Goal: Information Seeking & Learning: Learn about a topic

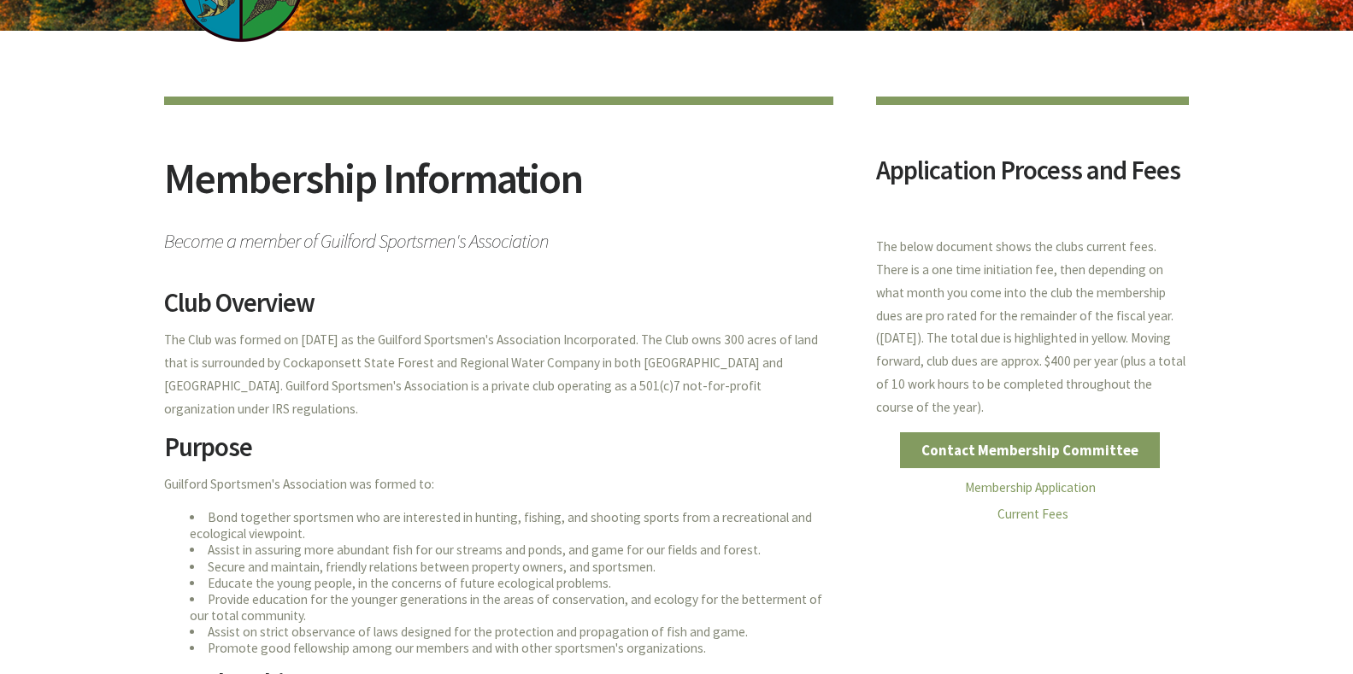
scroll to position [101, 0]
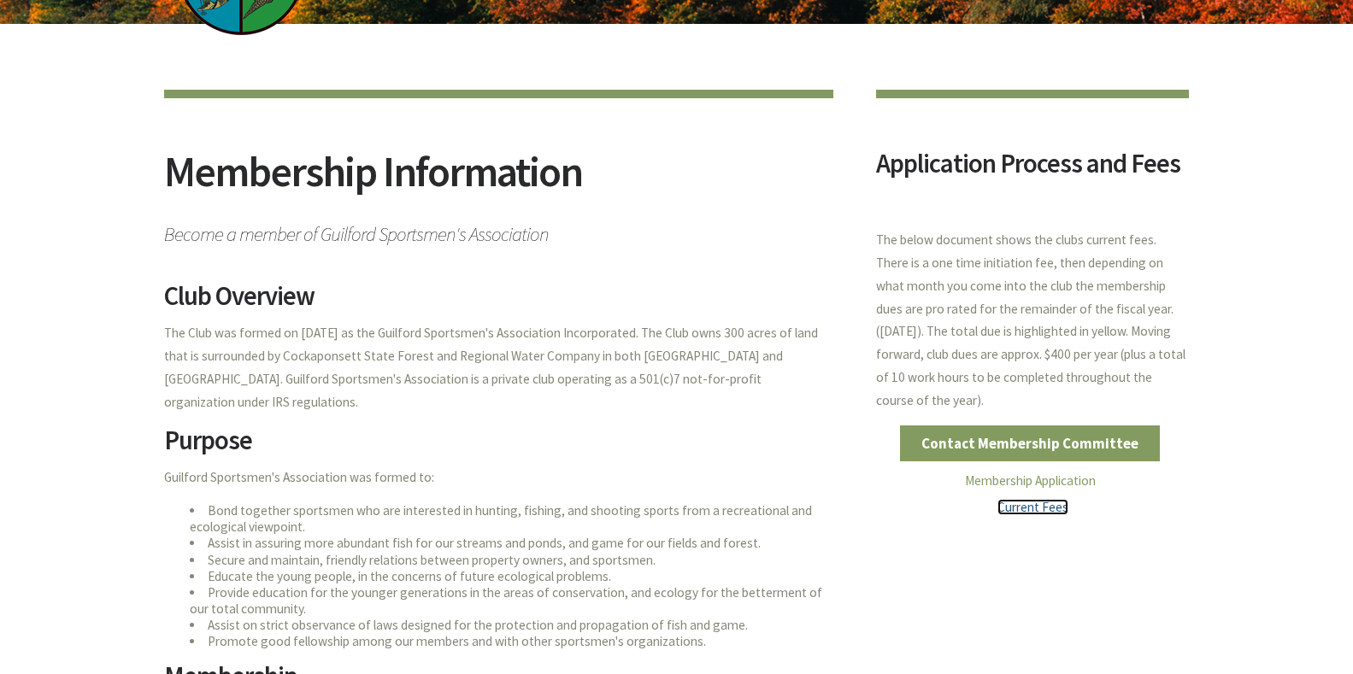
click at [1031, 509] on link "Current Fees" at bounding box center [1032, 507] width 71 height 16
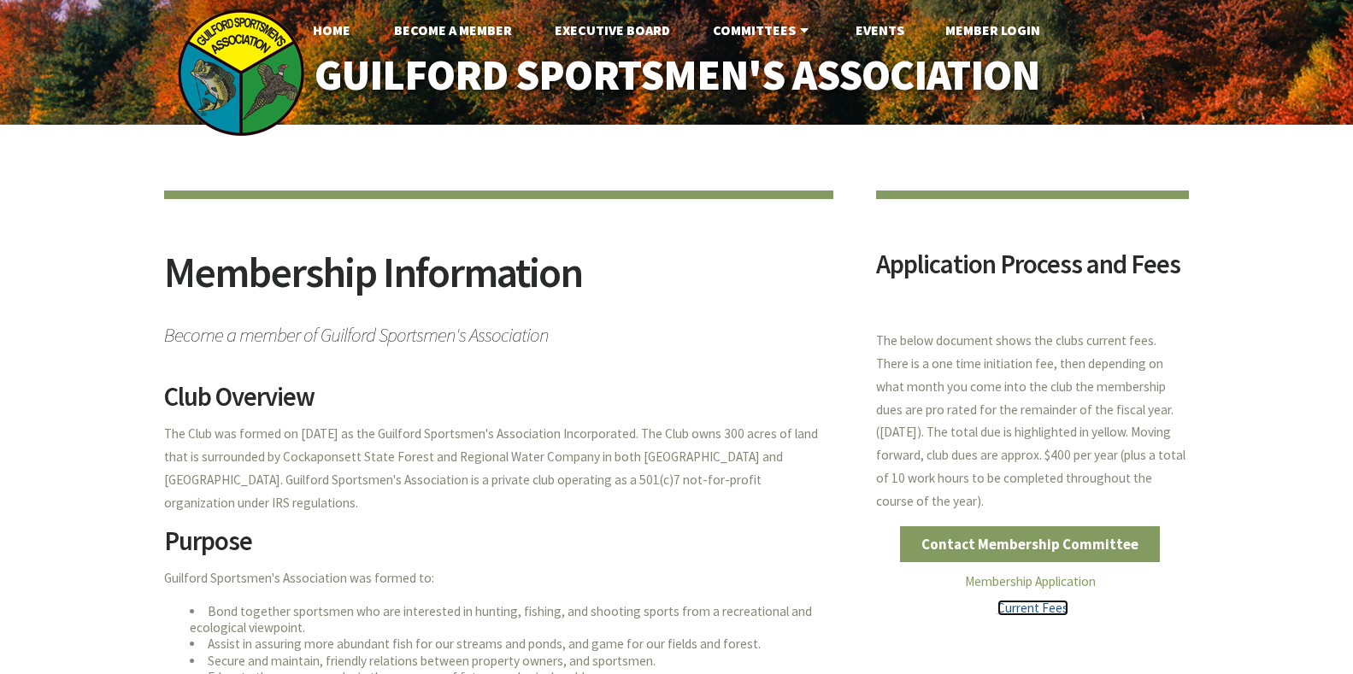
scroll to position [0, 0]
click at [1015, 540] on link "Contact Membership Committee" at bounding box center [1030, 544] width 261 height 36
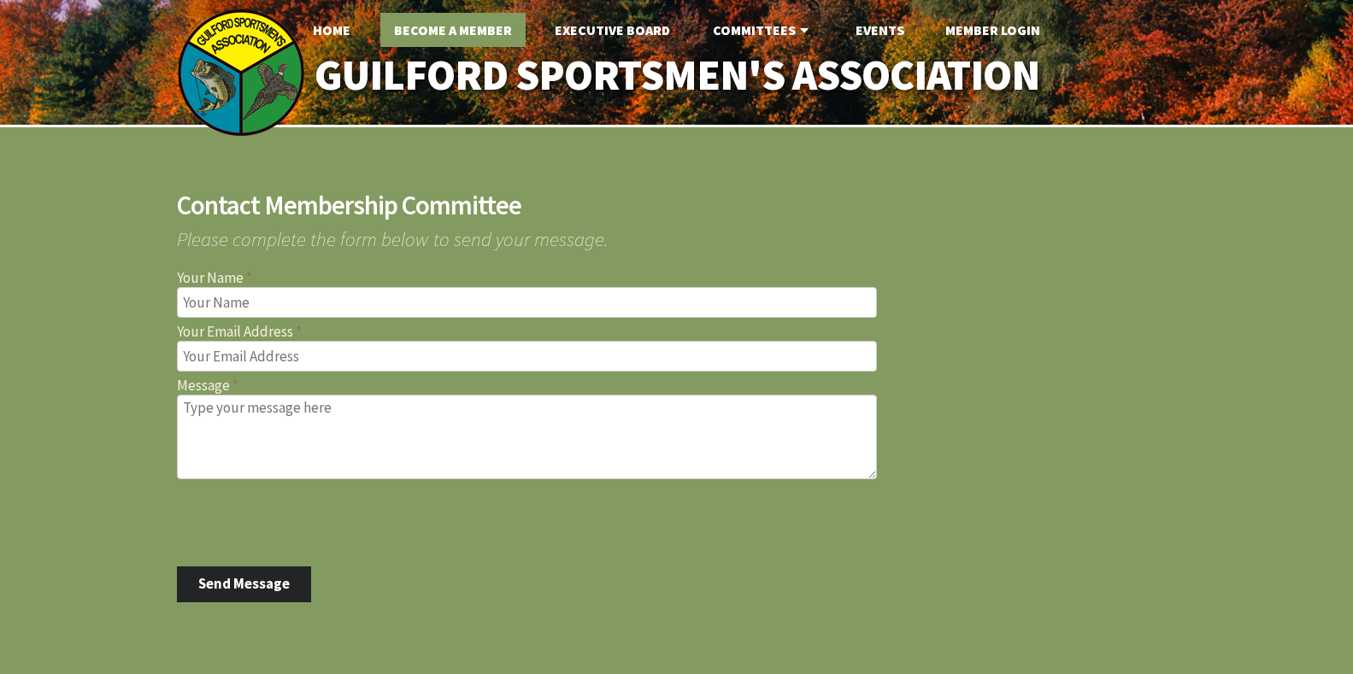
click at [440, 26] on link "Become A Member" at bounding box center [452, 30] width 145 height 34
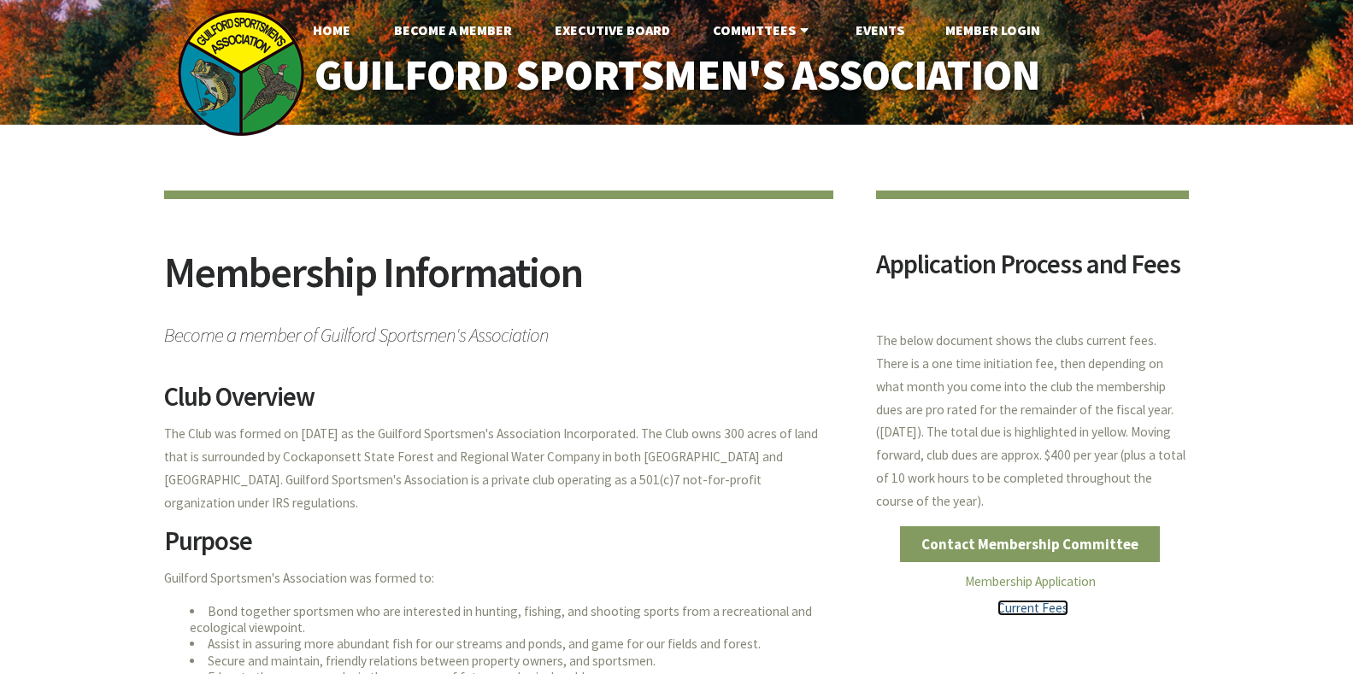
click at [1018, 605] on link "Current Fees" at bounding box center [1032, 608] width 71 height 16
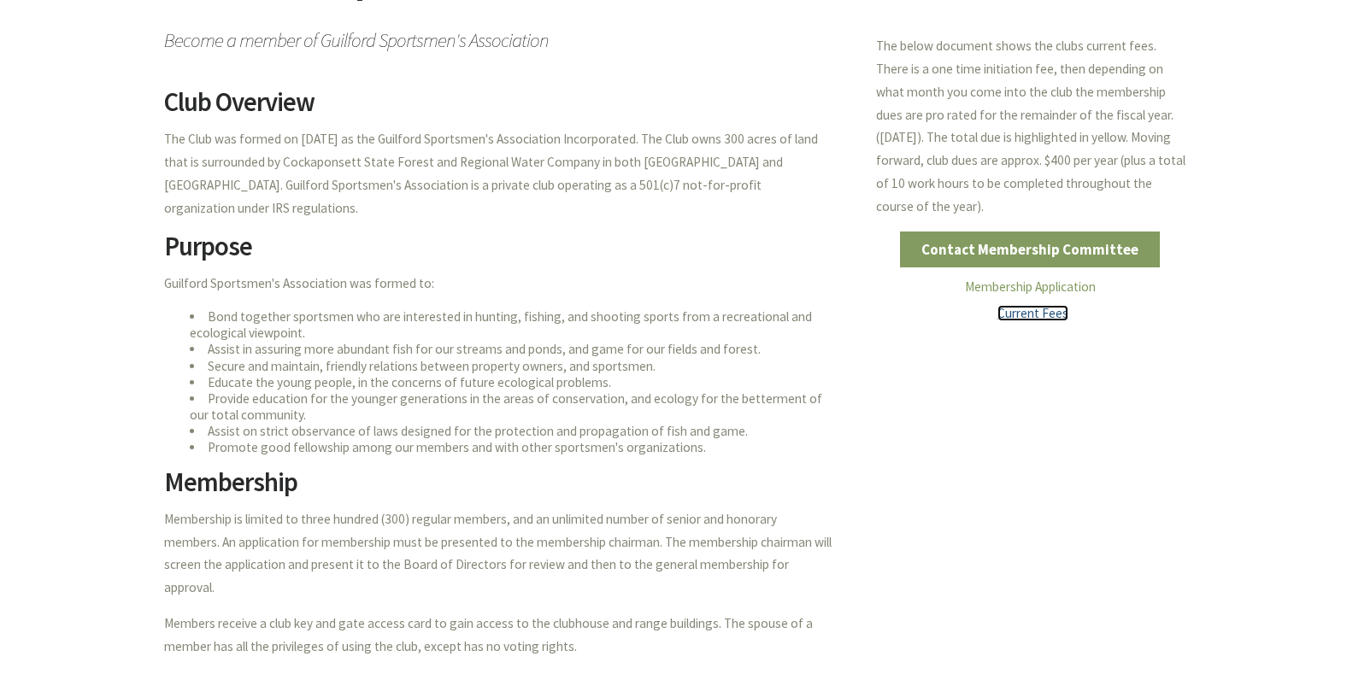
scroll to position [303, 0]
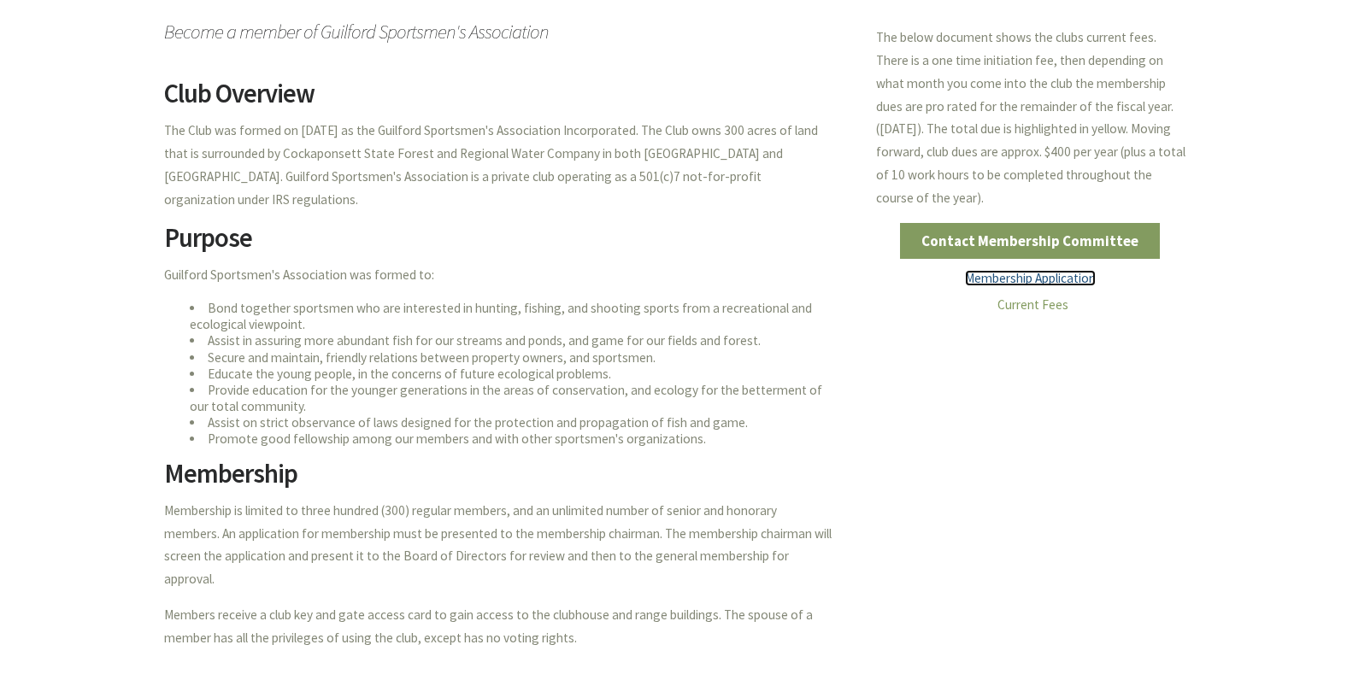
click at [1019, 274] on link "Membership Application" at bounding box center [1030, 278] width 131 height 16
